Goal: Task Accomplishment & Management: Use online tool/utility

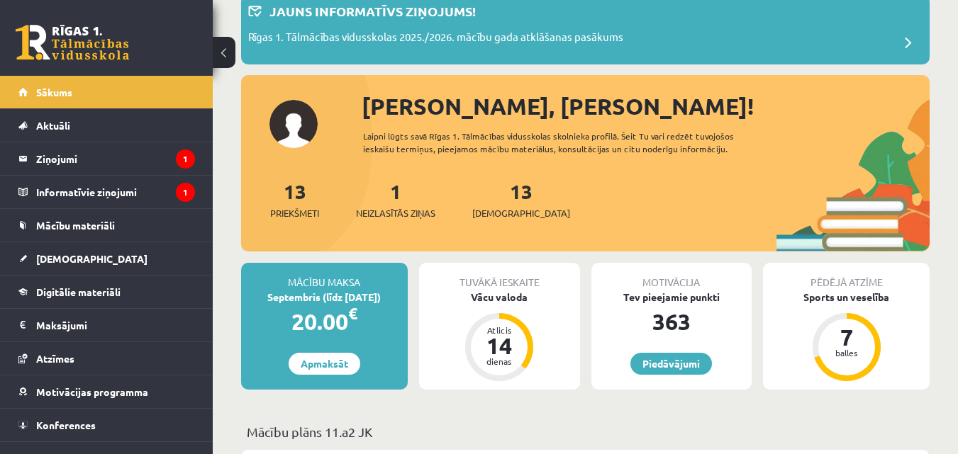
scroll to position [213, 0]
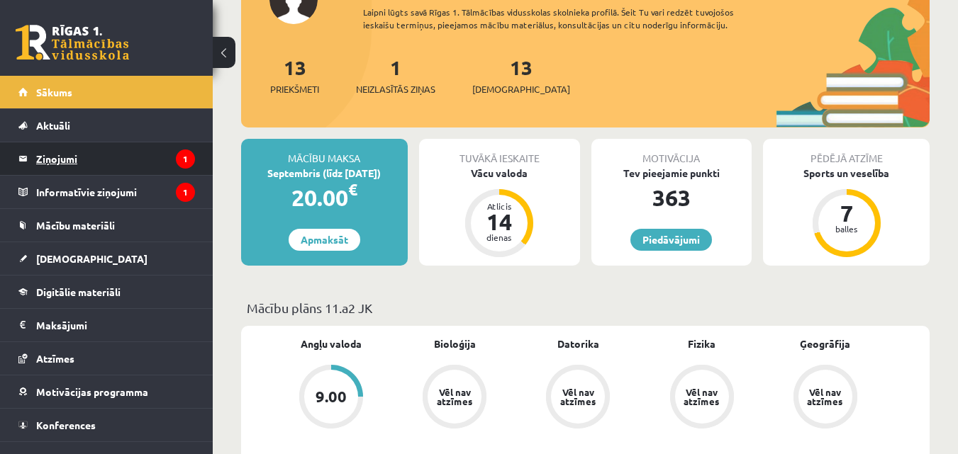
click at [105, 162] on legend "Ziņojumi 1" at bounding box center [115, 158] width 159 height 33
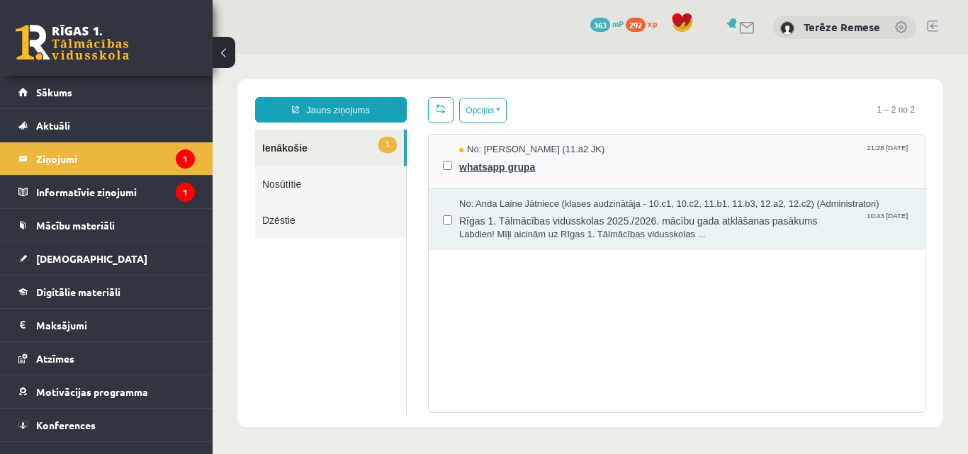
click at [529, 170] on span "whatsapp grupa" at bounding box center [685, 166] width 452 height 18
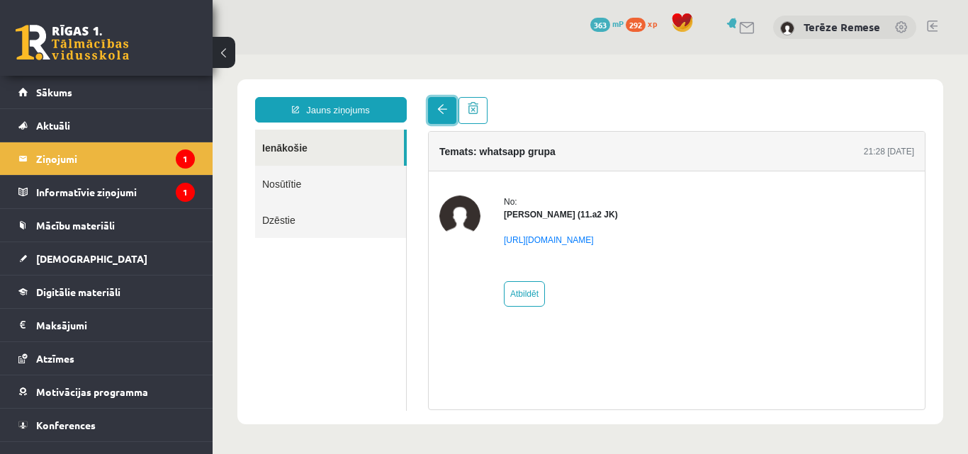
click at [440, 115] on link at bounding box center [442, 110] width 28 height 27
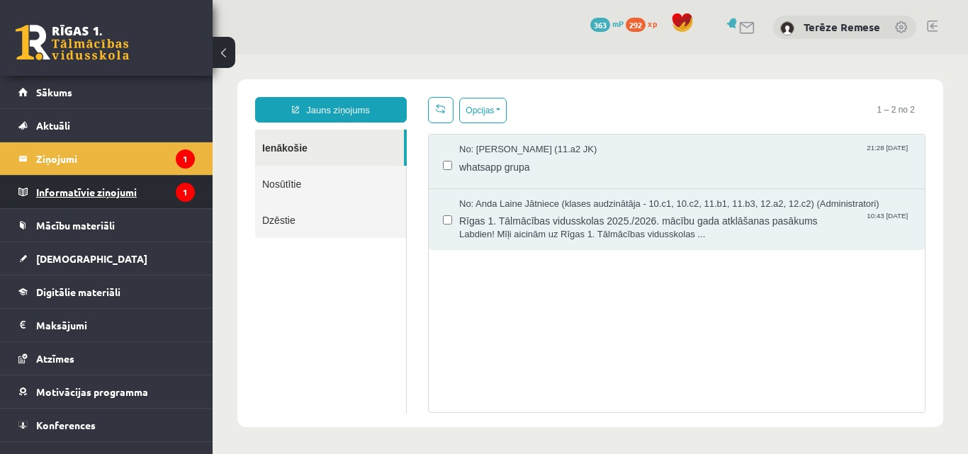
click at [160, 186] on legend "Informatīvie ziņojumi 1" at bounding box center [115, 192] width 159 height 33
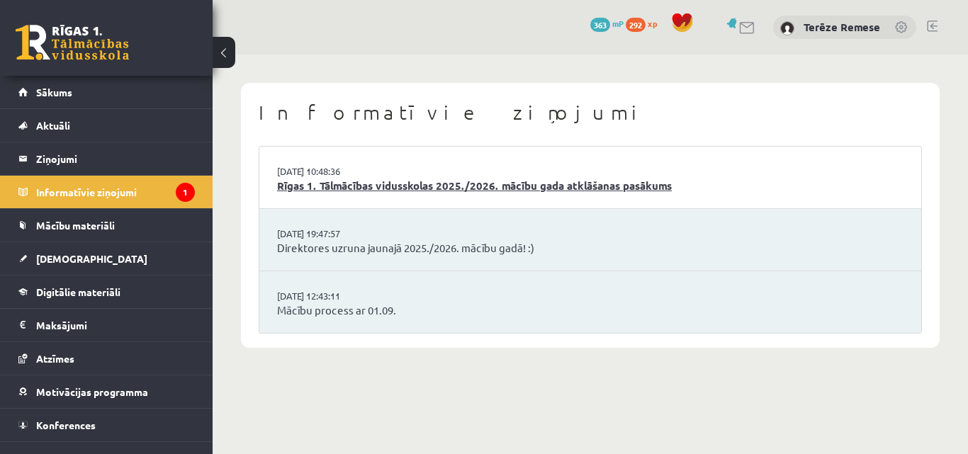
click at [335, 183] on link "Rīgas 1. Tālmācības vidusskolas 2025./2026. mācību gada atklāšanas pasākums" at bounding box center [590, 186] width 627 height 16
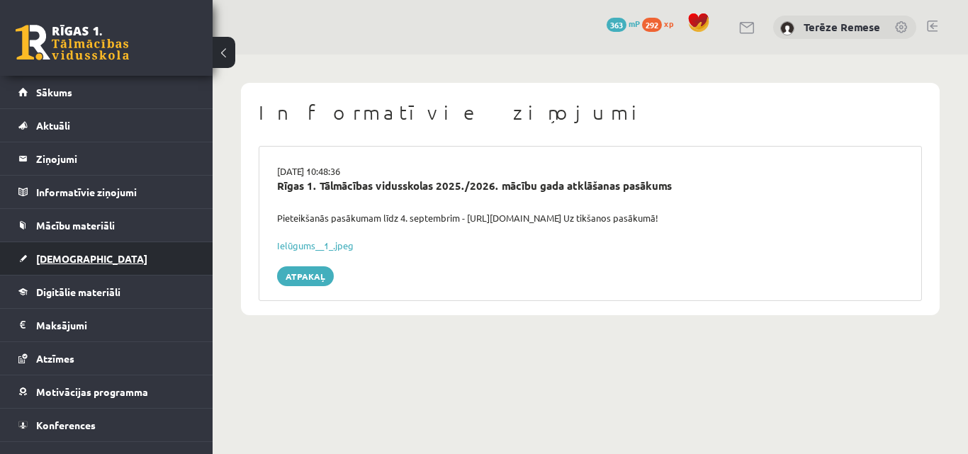
click at [76, 254] on span "[DEMOGRAPHIC_DATA]" at bounding box center [91, 258] width 111 height 13
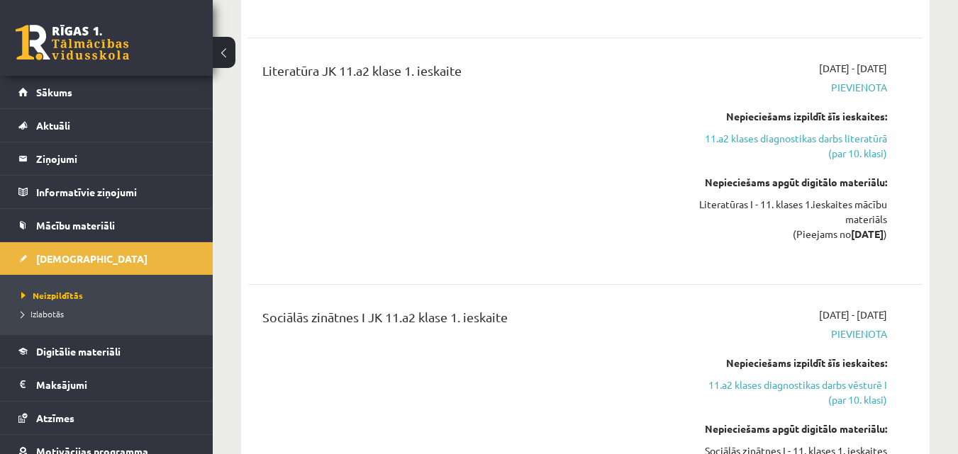
scroll to position [1276, 0]
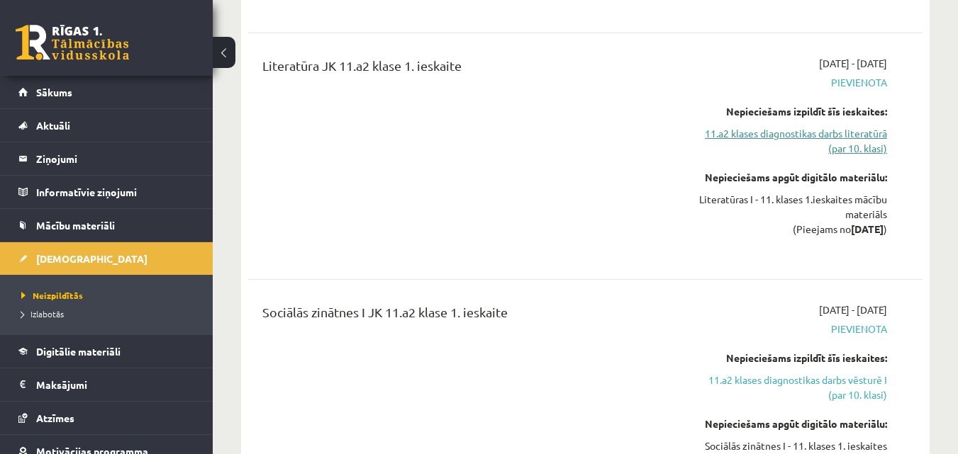
drag, startPoint x: 803, startPoint y: 111, endPoint x: 805, endPoint y: 103, distance: 9.0
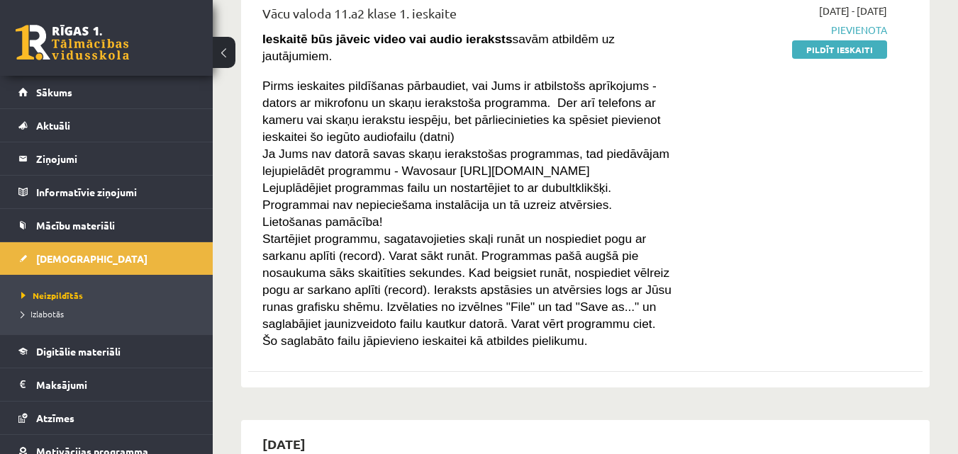
scroll to position [425, 0]
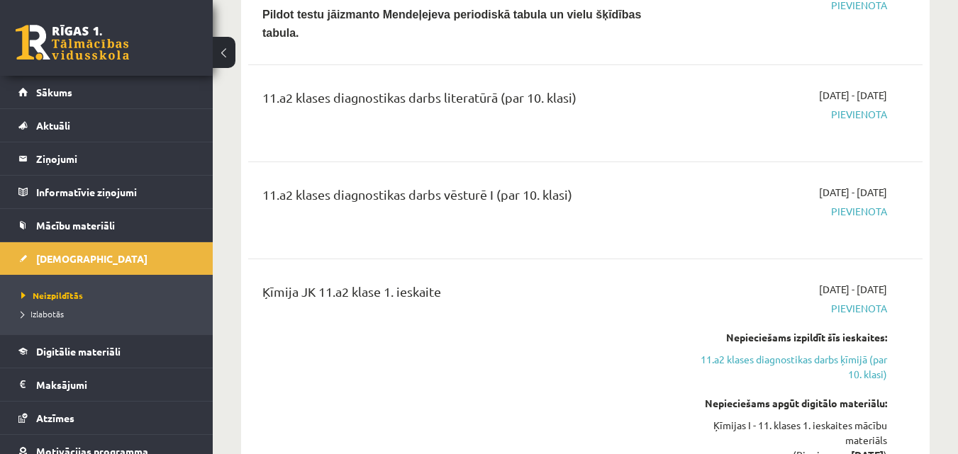
scroll to position [992, 0]
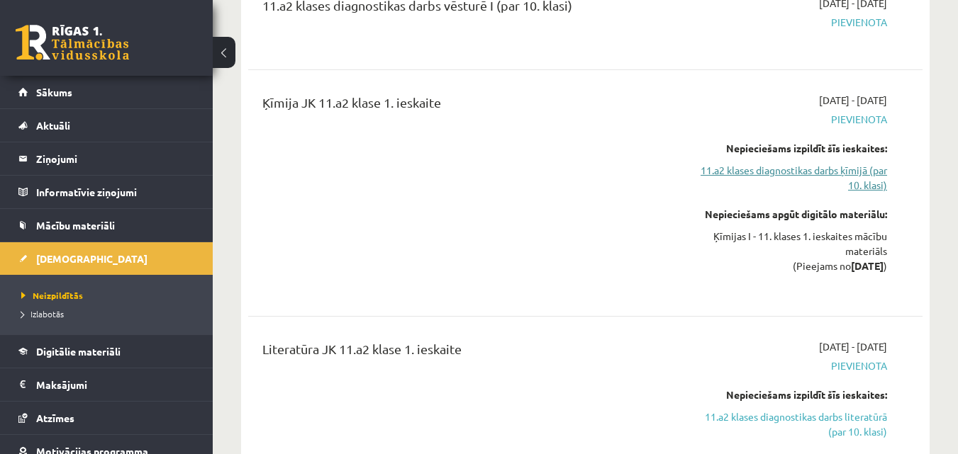
click at [750, 163] on link "11.a2 klases diagnostikas darbs ķīmijā (par 10. klasi)" at bounding box center [790, 178] width 194 height 30
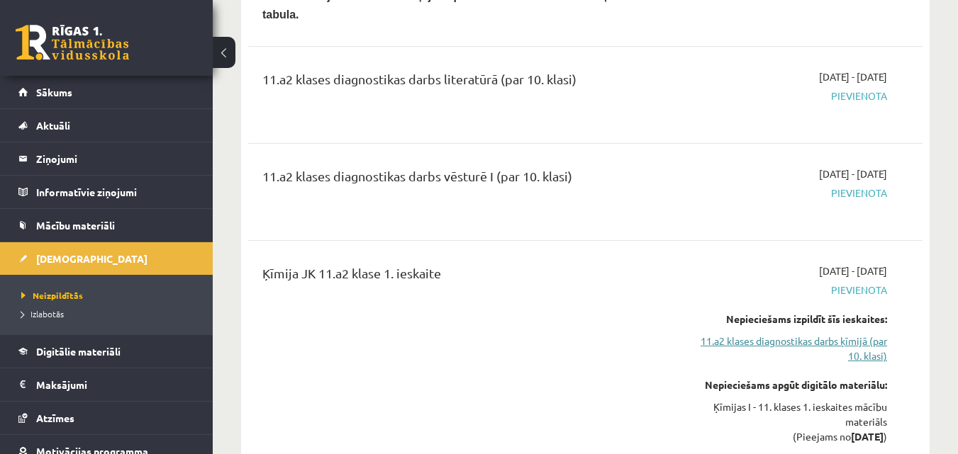
click at [779, 334] on link "11.a2 klases diagnostikas darbs ķīmijā (par 10. klasi)" at bounding box center [790, 349] width 194 height 30
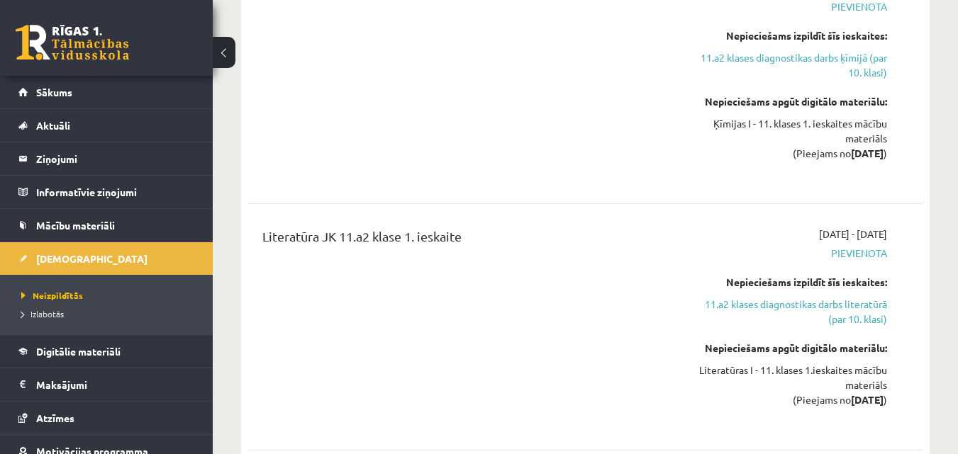
click at [827, 297] on link "11.a2 klases diagnostikas darbs literatūrā (par 10. klasi)" at bounding box center [790, 312] width 194 height 30
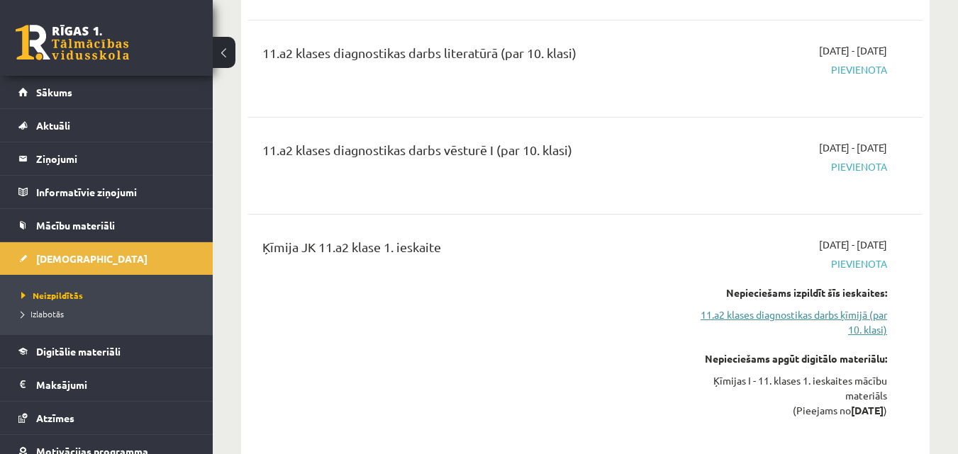
click at [831, 308] on link "11.a2 klases diagnostikas darbs ķīmijā (par 10. klasi)" at bounding box center [790, 323] width 194 height 30
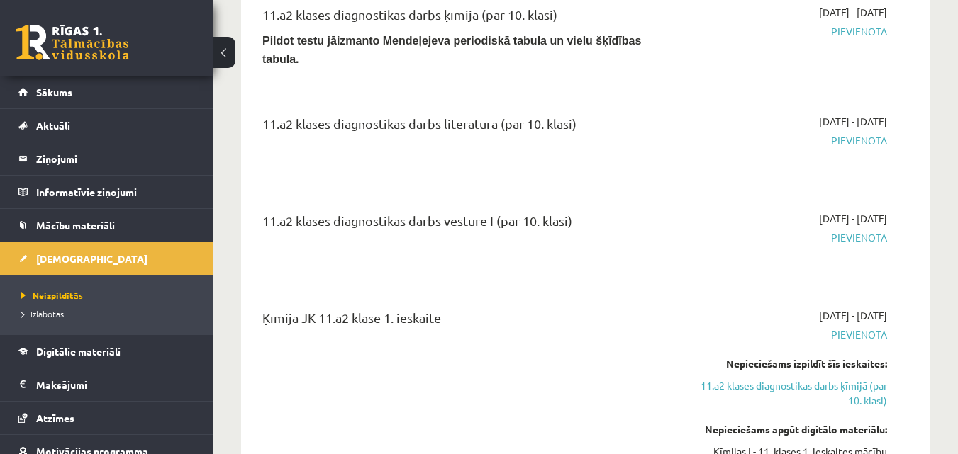
scroll to position [780, 0]
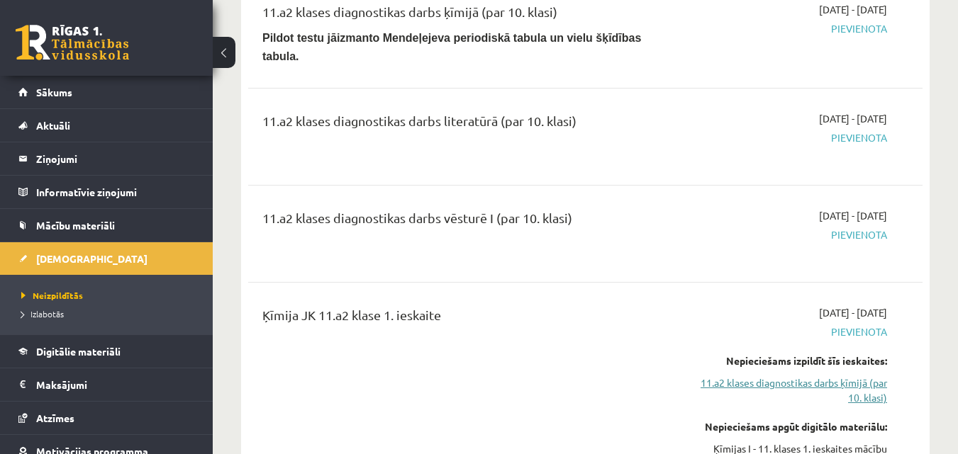
click at [869, 376] on link "11.a2 klases diagnostikas darbs ķīmijā (par 10. klasi)" at bounding box center [790, 391] width 194 height 30
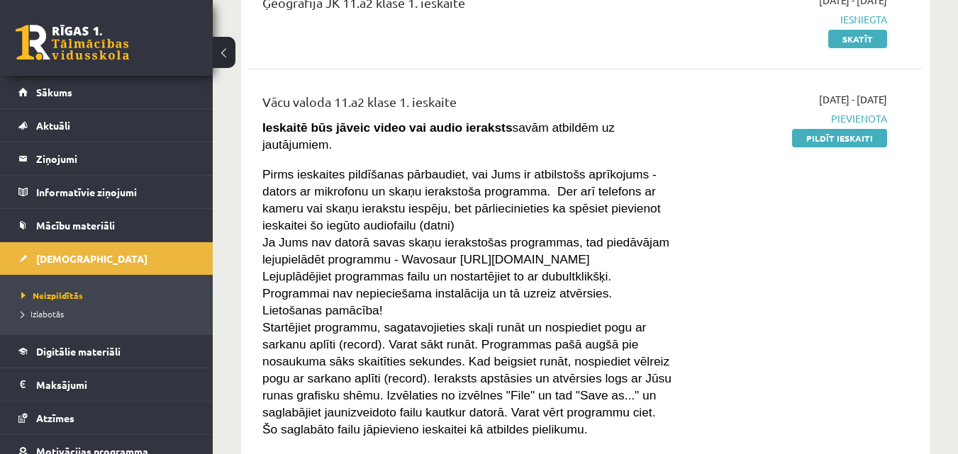
scroll to position [213, 0]
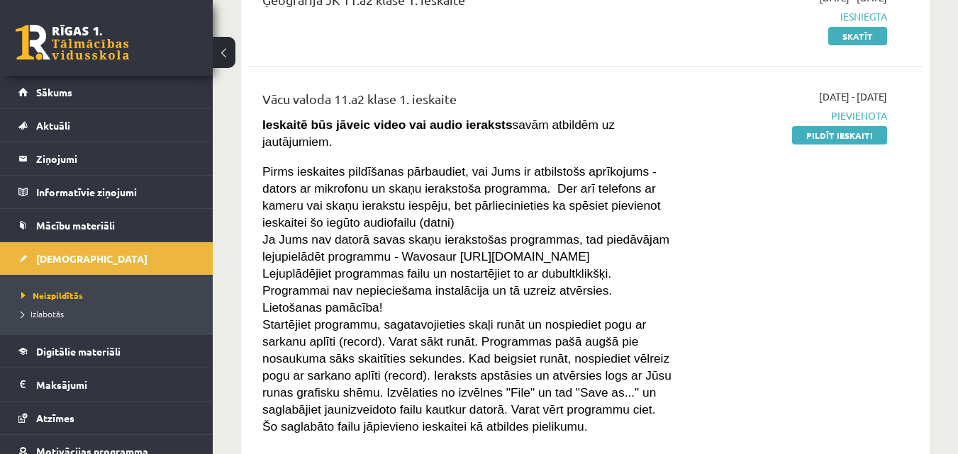
drag, startPoint x: 399, startPoint y: 239, endPoint x: 615, endPoint y: 242, distance: 215.5
click at [615, 242] on p "Ja Jums nav datorā savas skaņu ierakstošas programmas, tad piedāvājam lejupielā…" at bounding box center [466, 247] width 409 height 34
click at [621, 242] on p "Ja Jums nav datorā savas skaņu ierakstošas programmas, tad piedāvājam lejupielā…" at bounding box center [466, 247] width 409 height 34
drag, startPoint x: 610, startPoint y: 236, endPoint x: 476, endPoint y: 250, distance: 134.7
click at [476, 250] on div "Vācu valoda 11.a2 klase 1. ieskaite Ieskaitē būs jāveic video vai audio ierakst…" at bounding box center [467, 261] width 430 height 345
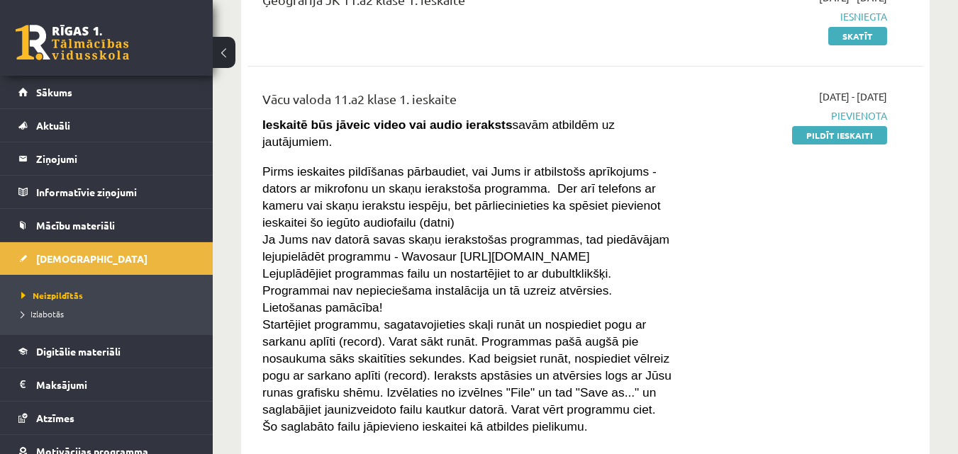
click at [502, 279] on span "Lejuplādējiet programmas failu un nostartējiet to ar dubultklikšķi. Programmai …" at bounding box center [436, 282] width 349 height 31
drag, startPoint x: 394, startPoint y: 237, endPoint x: 631, endPoint y: 241, distance: 236.8
click at [631, 241] on p "Ja Jums nav datorā savas skaņu ierakstošas programmas, tad piedāvājam lejupielā…" at bounding box center [466, 247] width 409 height 34
copy span "Wavosaur https://wavosaur.en.softonic.com"
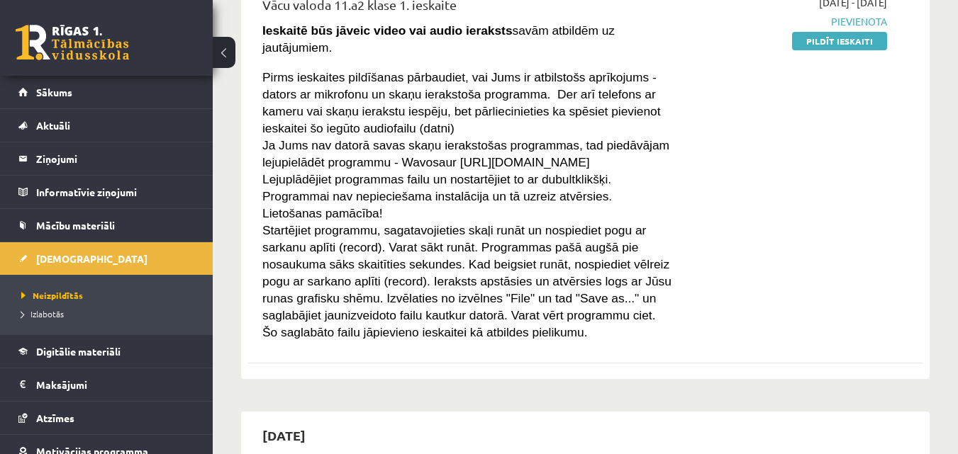
scroll to position [284, 0]
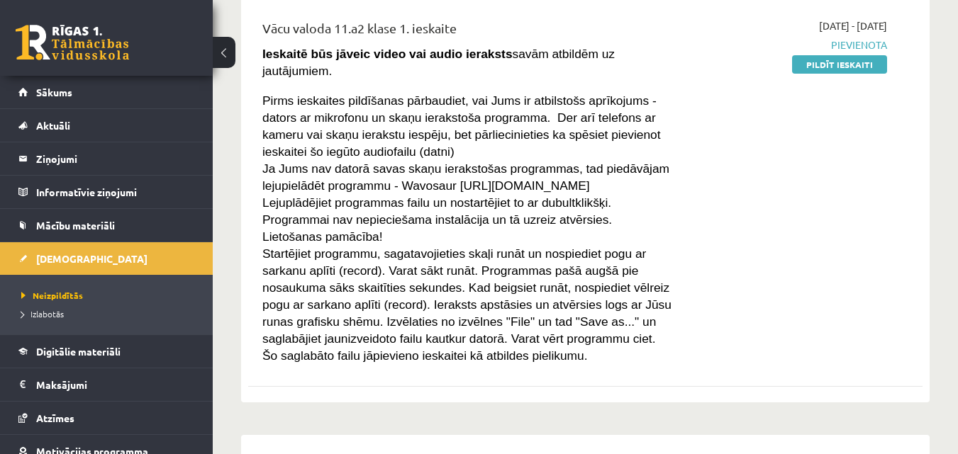
click at [669, 160] on p "Ja Jums nav datorā savas skaņu ierakstošas programmas, tad piedāvājam lejupielā…" at bounding box center [466, 177] width 409 height 34
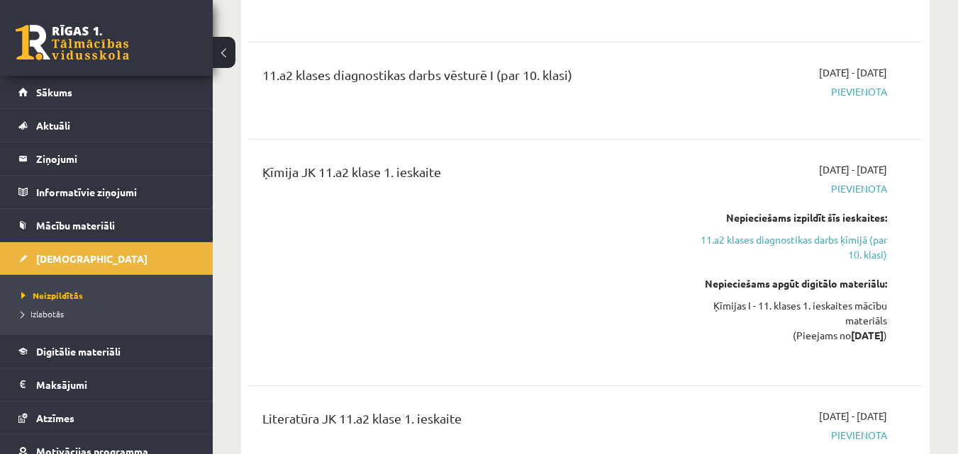
scroll to position [992, 0]
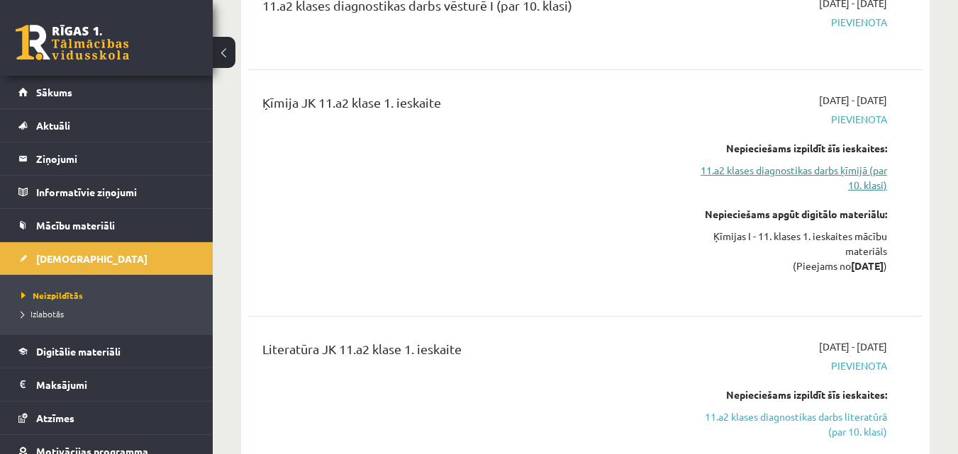
click at [823, 163] on link "11.a2 klases diagnostikas darbs ķīmijā (par 10. klasi)" at bounding box center [790, 178] width 194 height 30
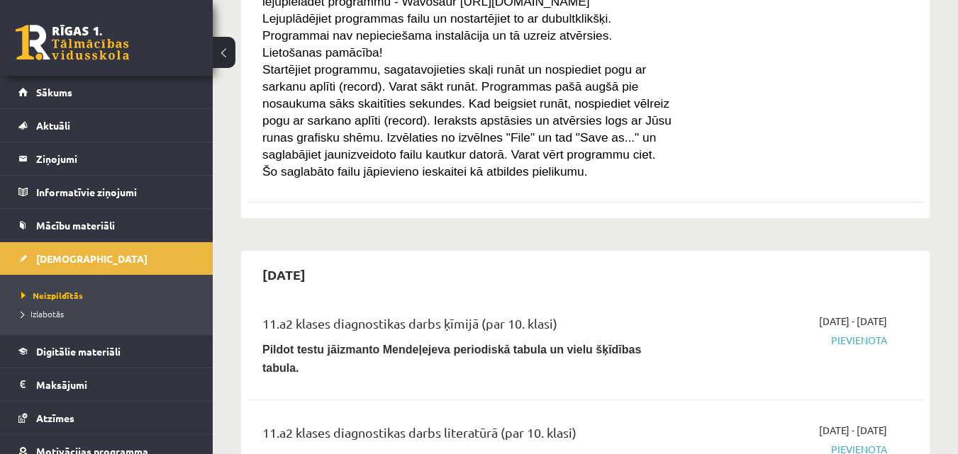
scroll to position [467, 0]
drag, startPoint x: 819, startPoint y: 311, endPoint x: 589, endPoint y: 335, distance: 231.0
drag, startPoint x: 589, startPoint y: 335, endPoint x: 943, endPoint y: 184, distance: 384.6
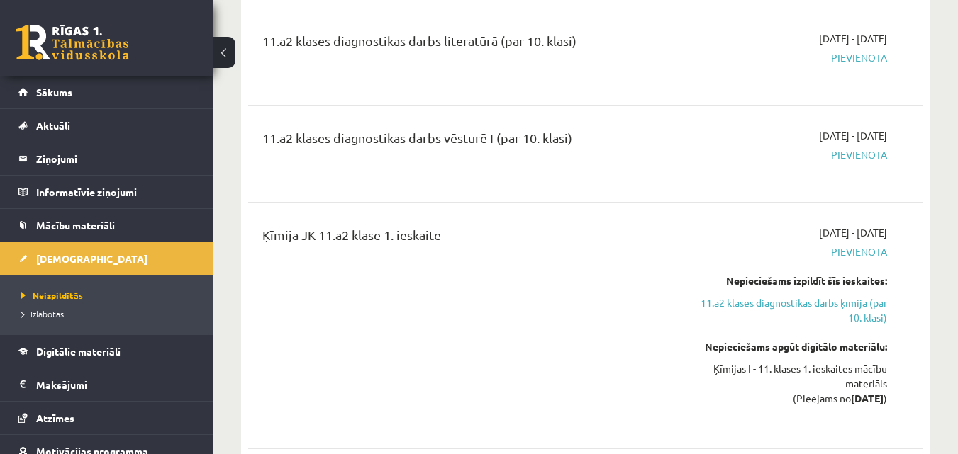
scroll to position [963, 0]
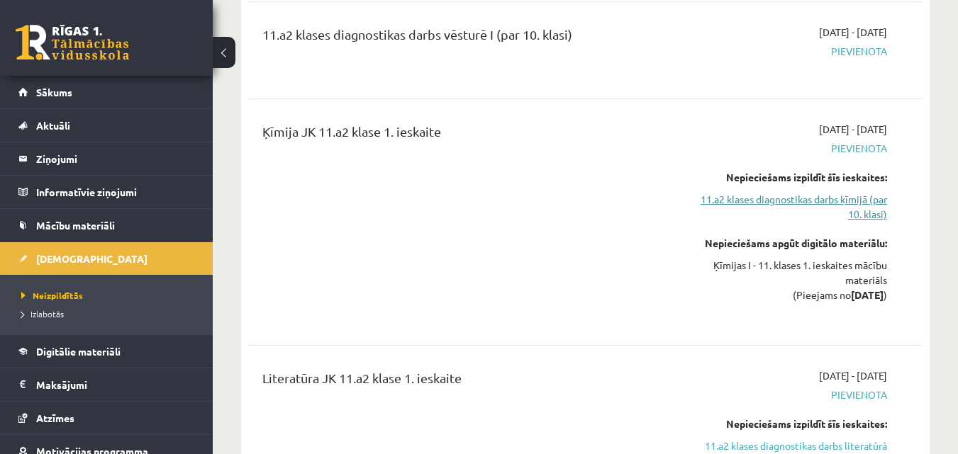
click at [839, 192] on link "11.a2 klases diagnostikas darbs ķīmijā (par 10. klasi)" at bounding box center [790, 207] width 194 height 30
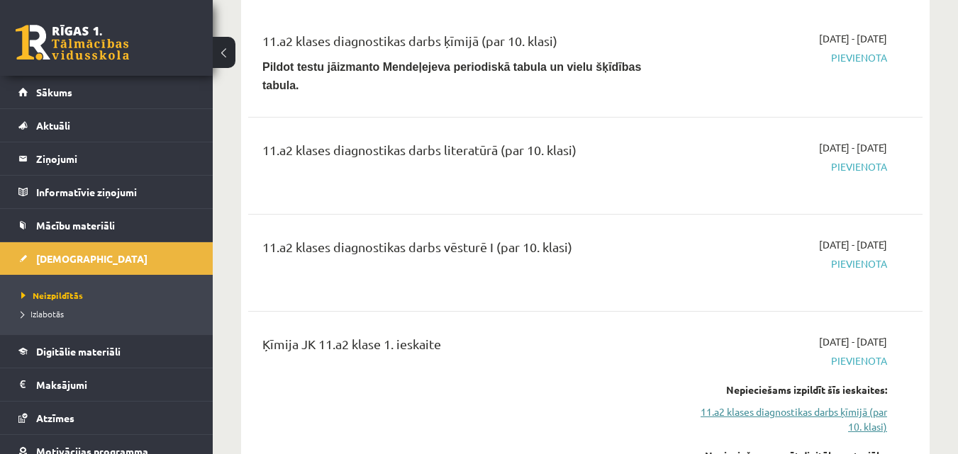
click at [844, 405] on link "11.a2 klases diagnostikas darbs ķīmijā (par 10. klasi)" at bounding box center [790, 420] width 194 height 30
click at [846, 405] on link "11.a2 klases diagnostikas darbs ķīmijā (par 10. klasi)" at bounding box center [790, 420] width 194 height 30
drag, startPoint x: 846, startPoint y: 391, endPoint x: 566, endPoint y: 308, distance: 292.1
click at [563, 335] on div "Ķīmija JK 11.a2 klase 1. ieskaite" at bounding box center [466, 348] width 409 height 26
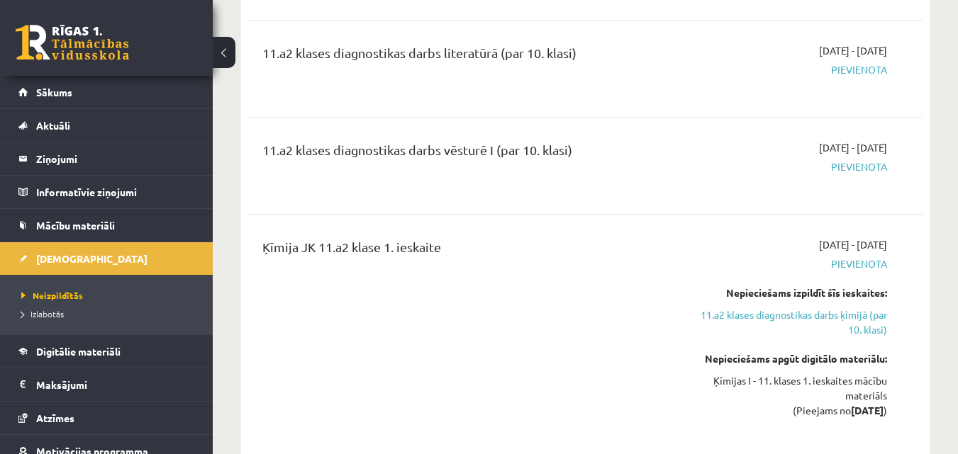
scroll to position [848, 0]
click at [821, 308] on link "11.a2 klases diagnostikas darbs ķīmijā (par 10. klasi)" at bounding box center [790, 323] width 194 height 30
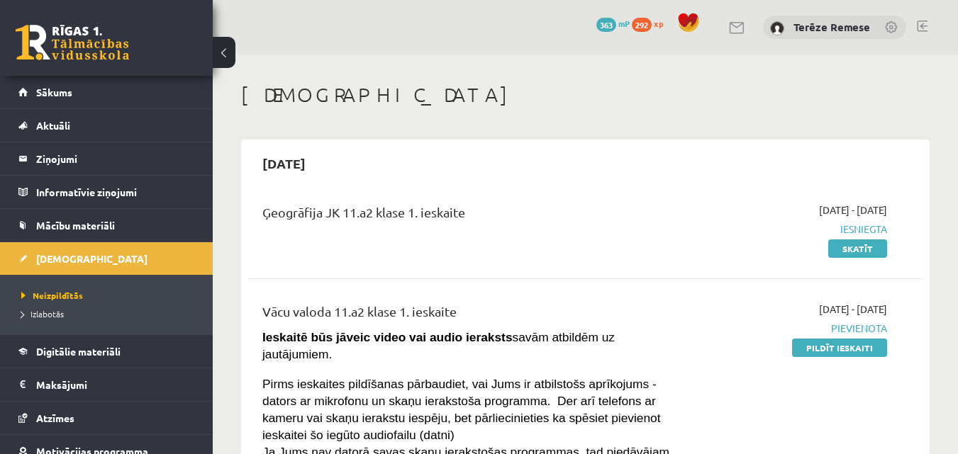
scroll to position [945, 0]
